Goal: Find specific page/section: Find specific page/section

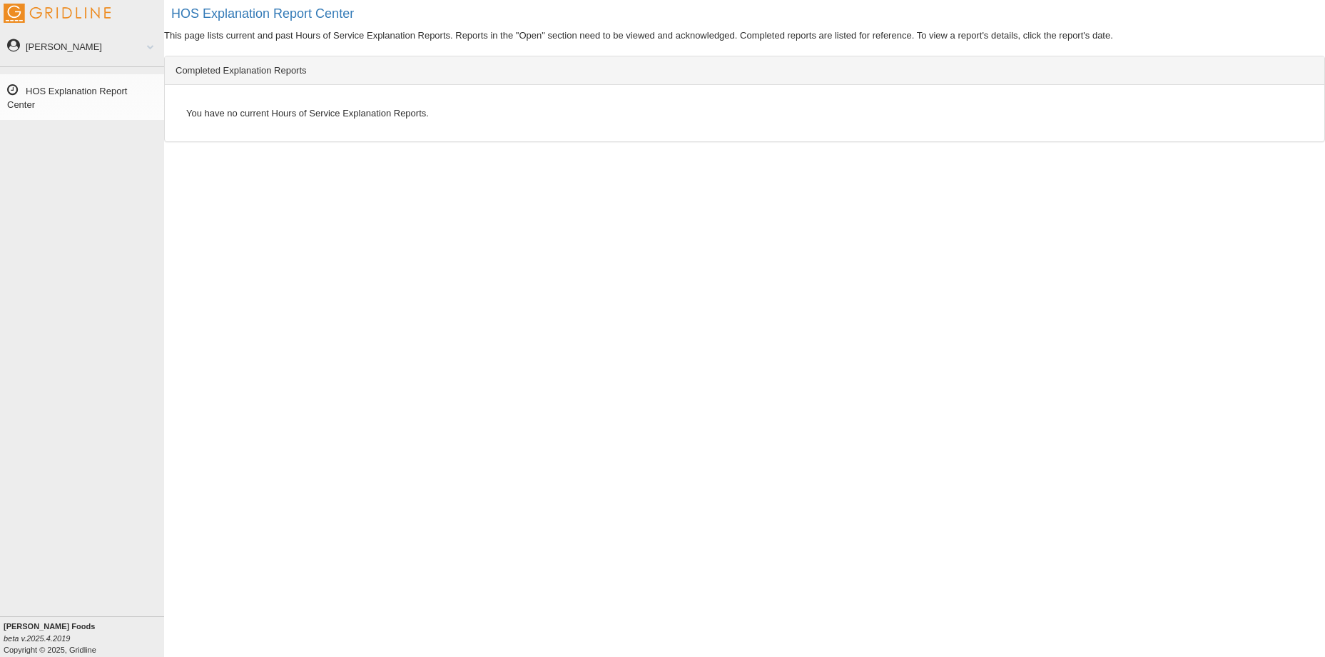
click at [148, 48] on span at bounding box center [145, 46] width 19 height 7
click at [151, 44] on span at bounding box center [145, 46] width 19 height 7
click at [39, 46] on link "[PERSON_NAME]" at bounding box center [82, 46] width 164 height 32
click at [264, 10] on h2 "HOS Explanation Report Center" at bounding box center [748, 14] width 1154 height 14
